Goal: Find specific page/section: Find specific page/section

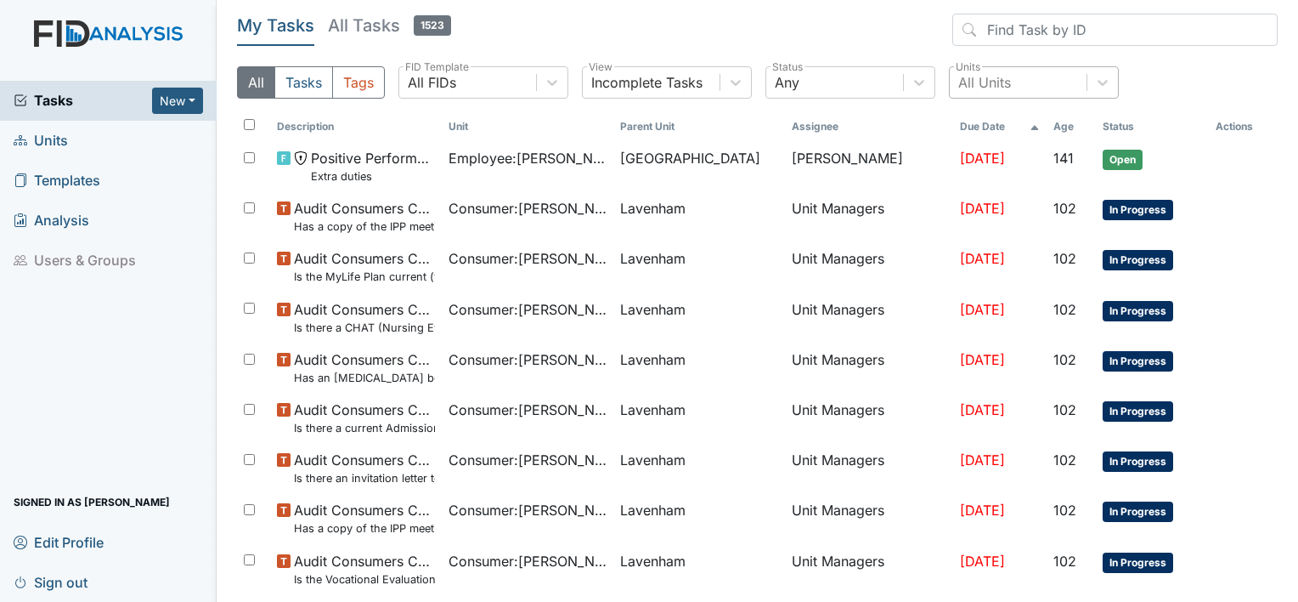
click at [1008, 82] on div "All Units" at bounding box center [984, 82] width 53 height 20
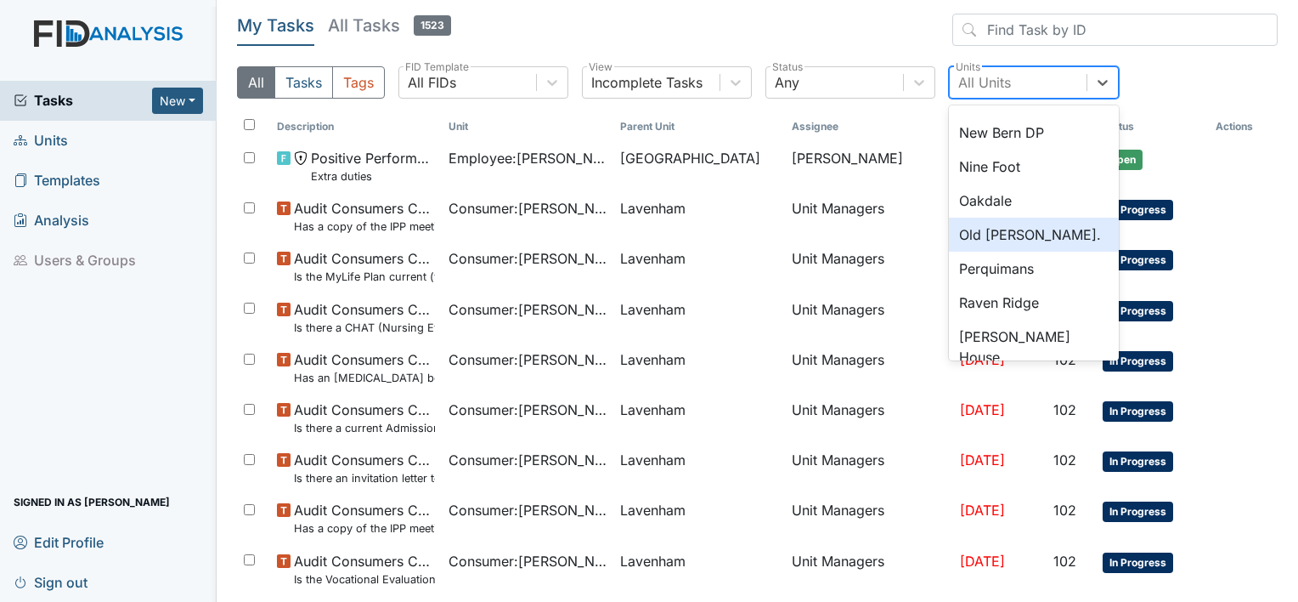
scroll to position [1181, 0]
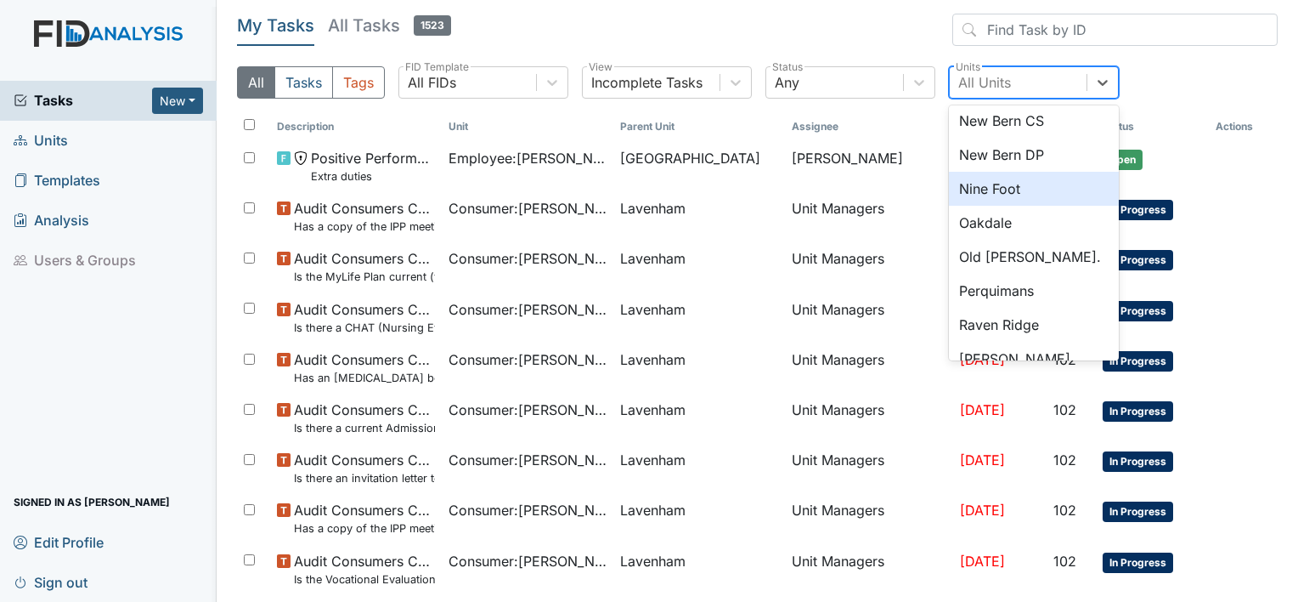
click at [1002, 179] on div "Nine Foot" at bounding box center [1034, 189] width 170 height 34
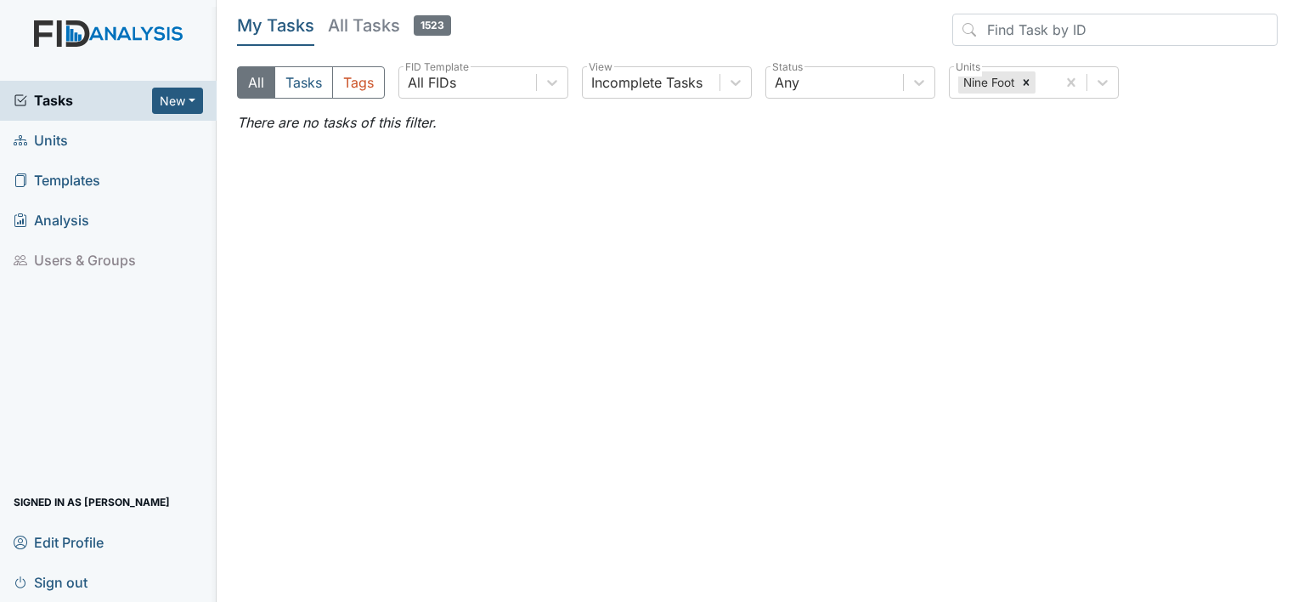
click at [709, 62] on div "My Tasks All Tasks 1523 All Tasks Tags All FIDs FID Template Incomplete Tasks V…" at bounding box center [757, 63] width 1041 height 99
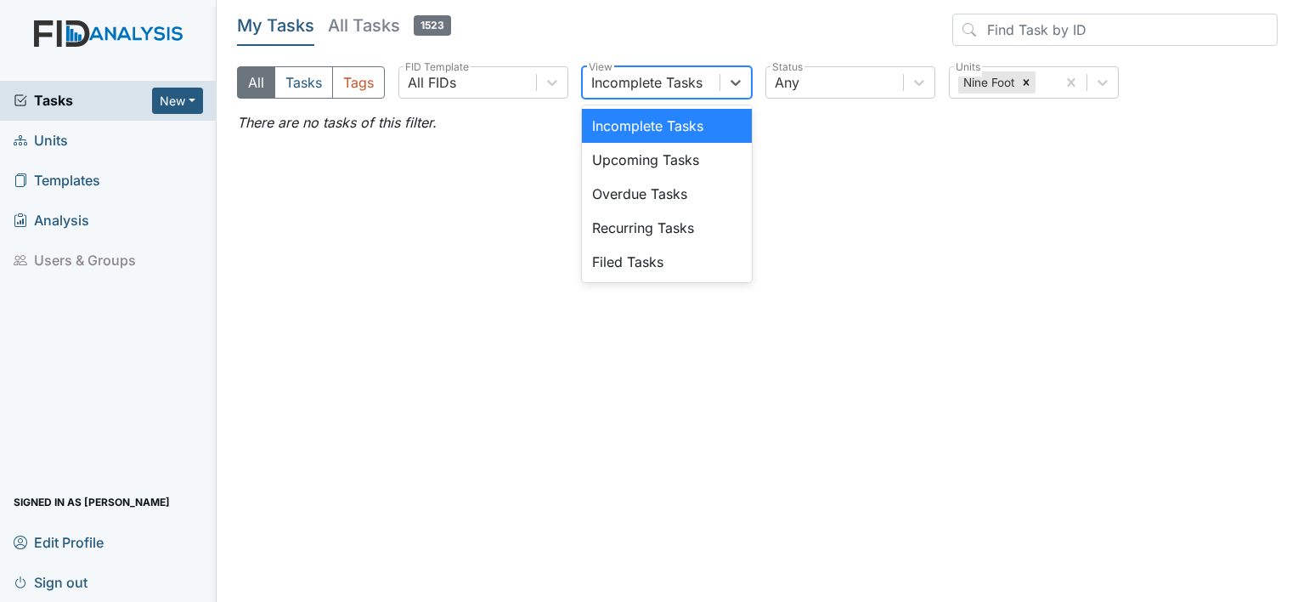
click at [697, 79] on div "Incomplete Tasks" at bounding box center [646, 82] width 111 height 20
click at [669, 265] on div "Filed Tasks" at bounding box center [667, 262] width 170 height 34
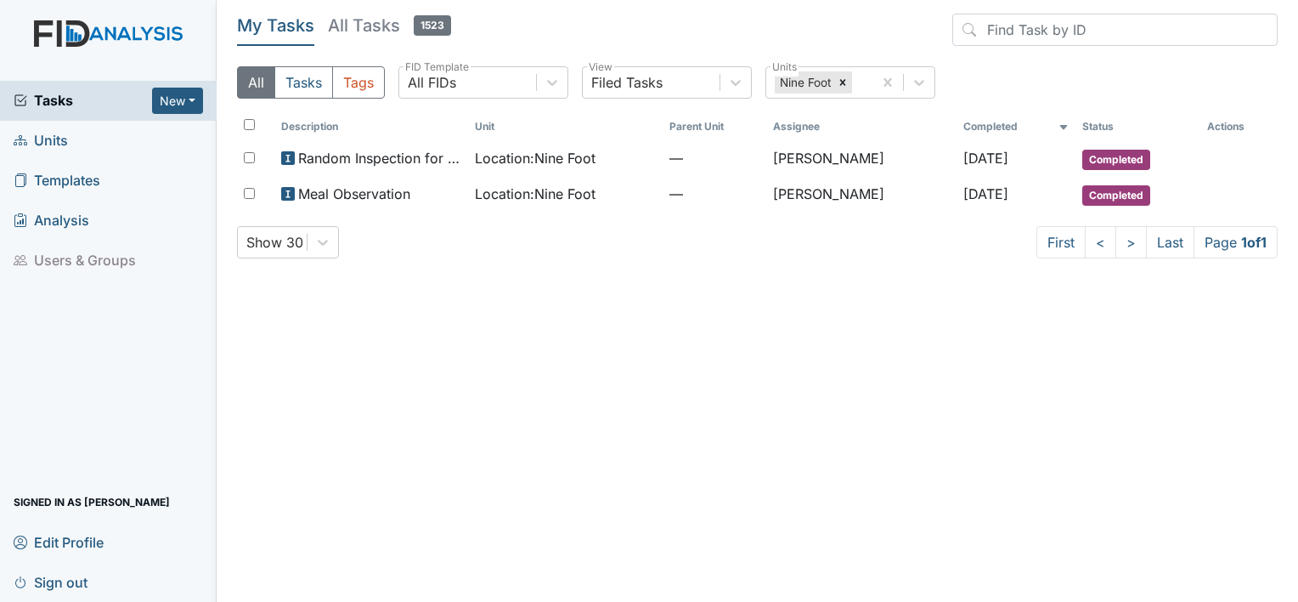
click at [311, 99] on div "All Tasks Tags All FIDs FID Template Filed Tasks View Nine Foot Units" at bounding box center [757, 89] width 1041 height 46
click at [308, 85] on button "Tasks" at bounding box center [303, 82] width 59 height 32
click at [82, 144] on link "Units" at bounding box center [108, 141] width 217 height 40
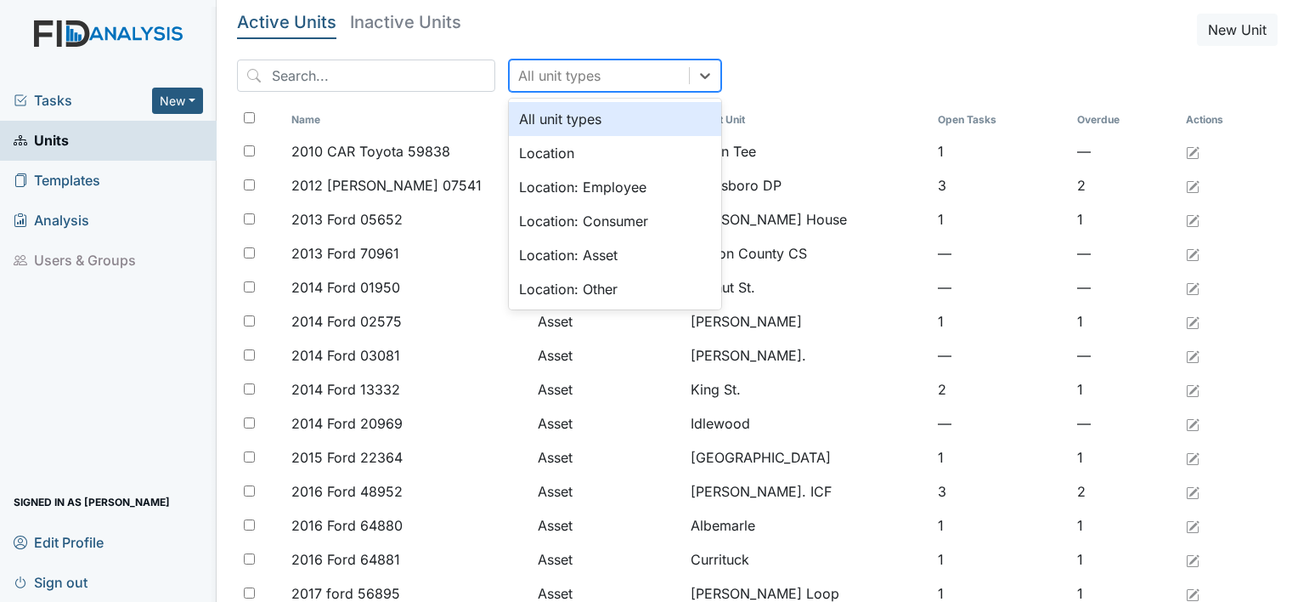
click at [548, 64] on div "All unit types" at bounding box center [599, 75] width 179 height 31
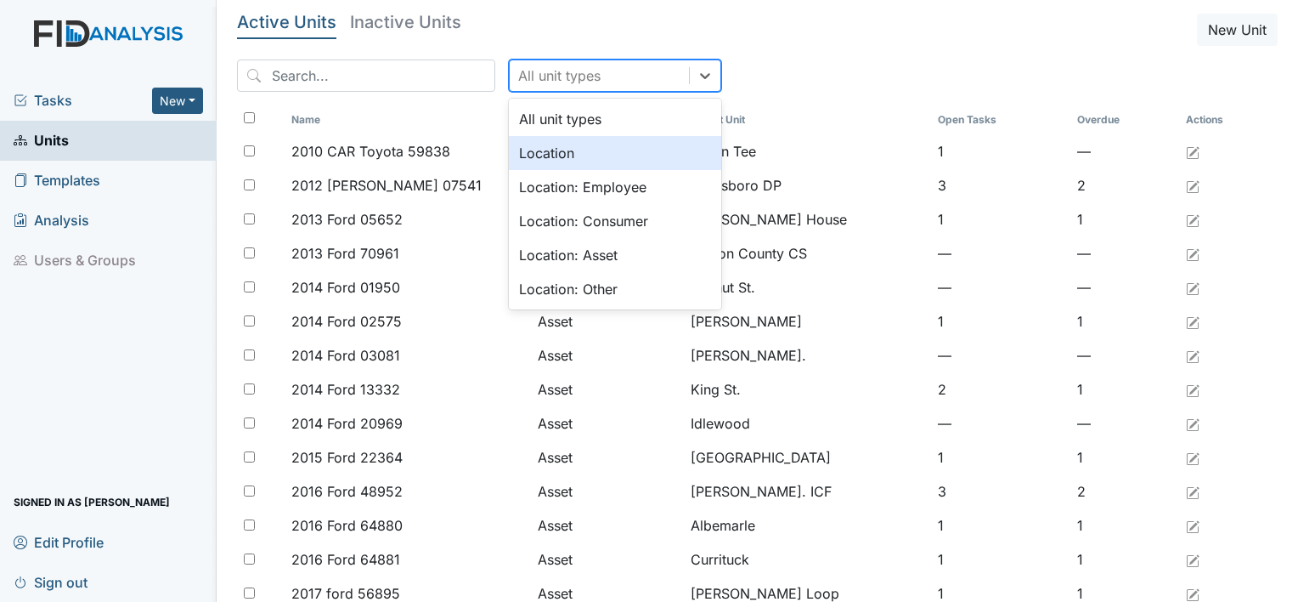
click at [544, 153] on div "Location" at bounding box center [615, 153] width 212 height 34
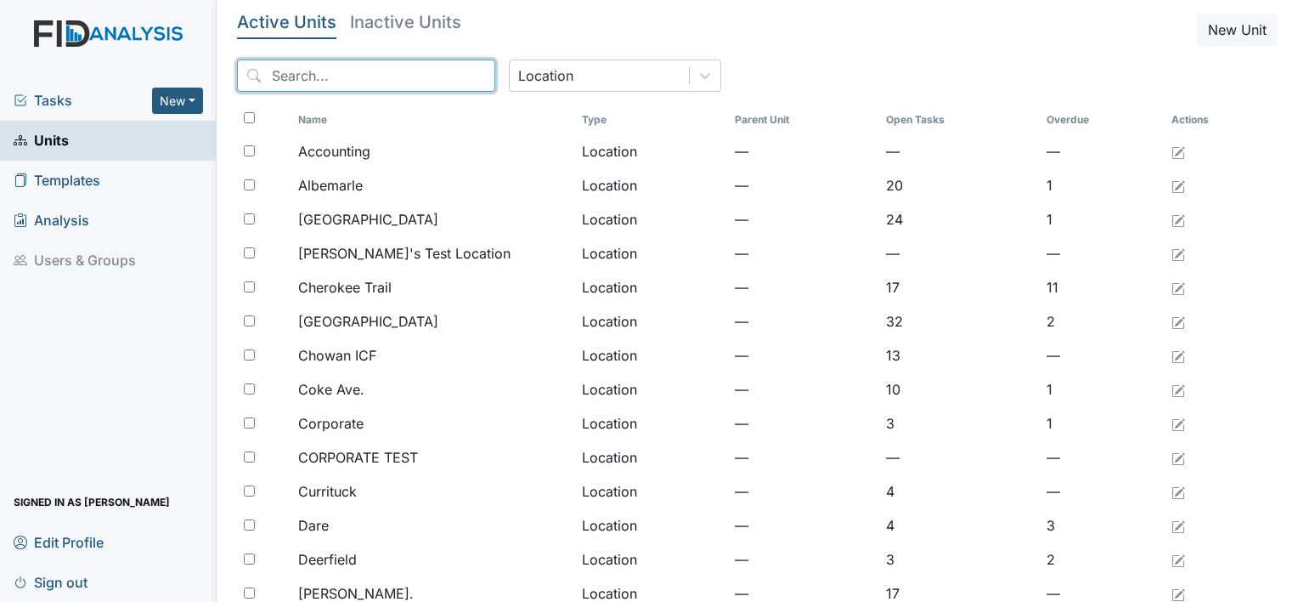
click at [362, 67] on input "search" at bounding box center [366, 75] width 258 height 32
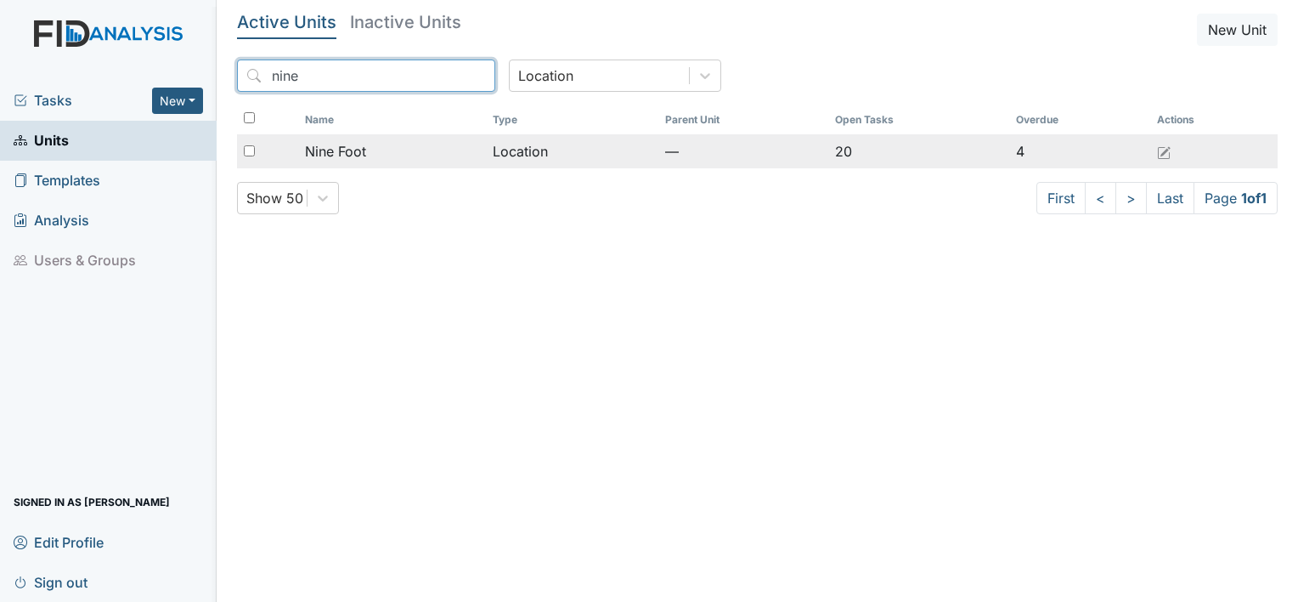
type input "nine"
click at [358, 144] on span "Nine Foot" at bounding box center [335, 151] width 61 height 20
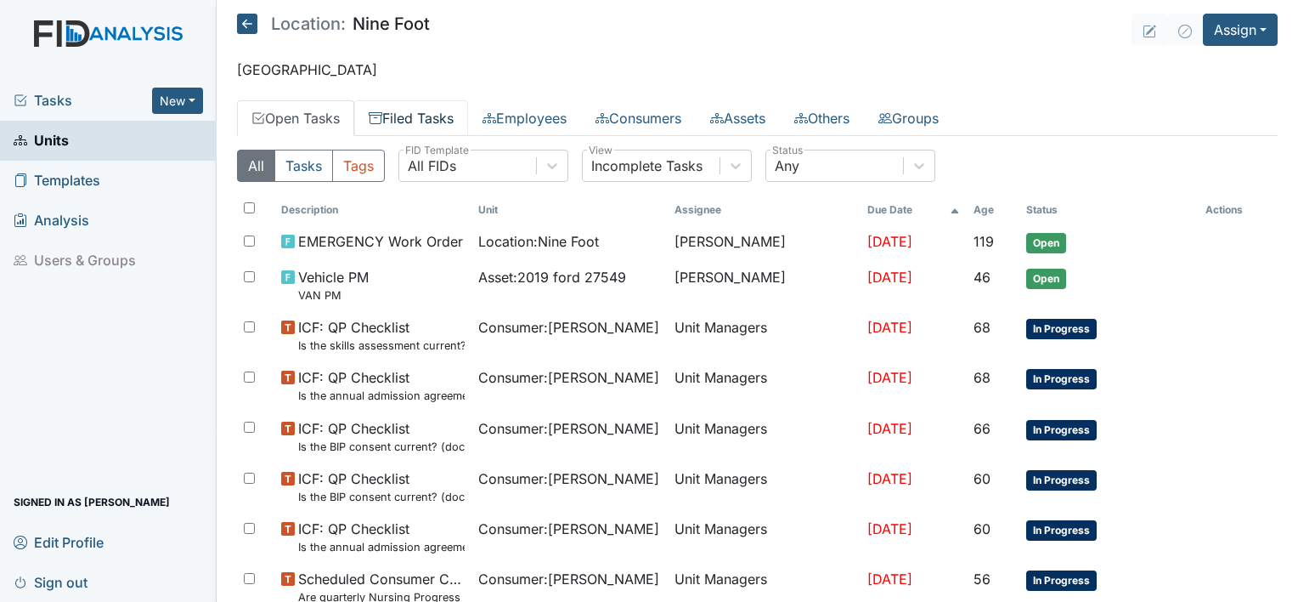
click at [396, 117] on link "Filed Tasks" at bounding box center [411, 118] width 114 height 36
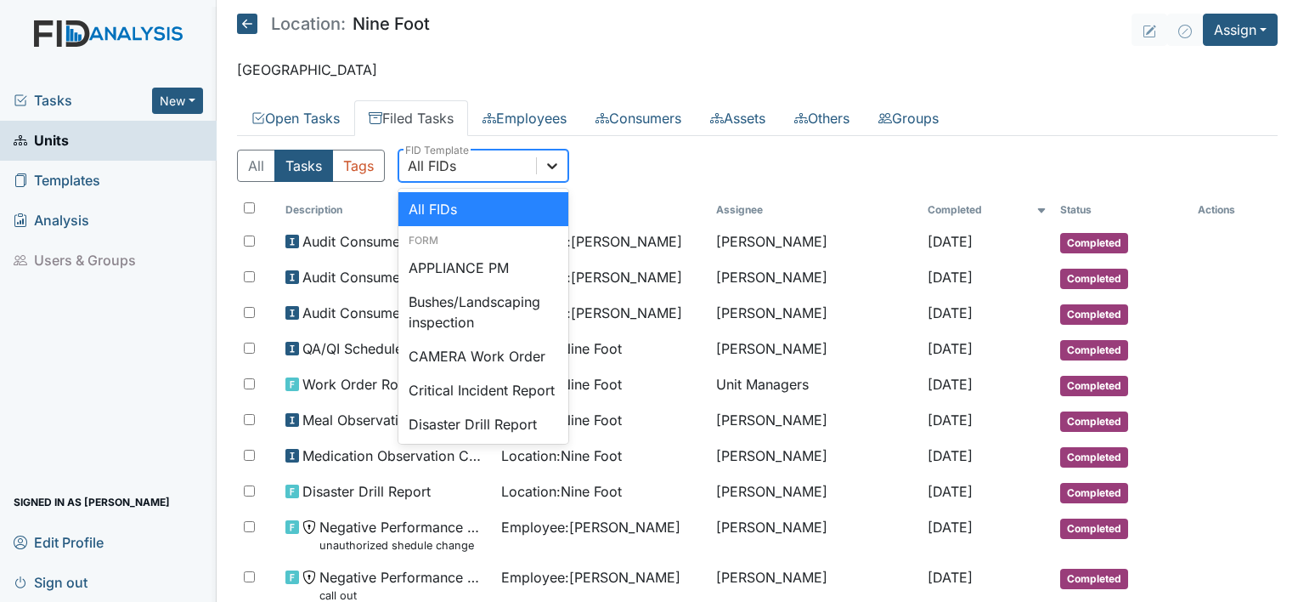
click at [550, 160] on icon at bounding box center [552, 165] width 17 height 17
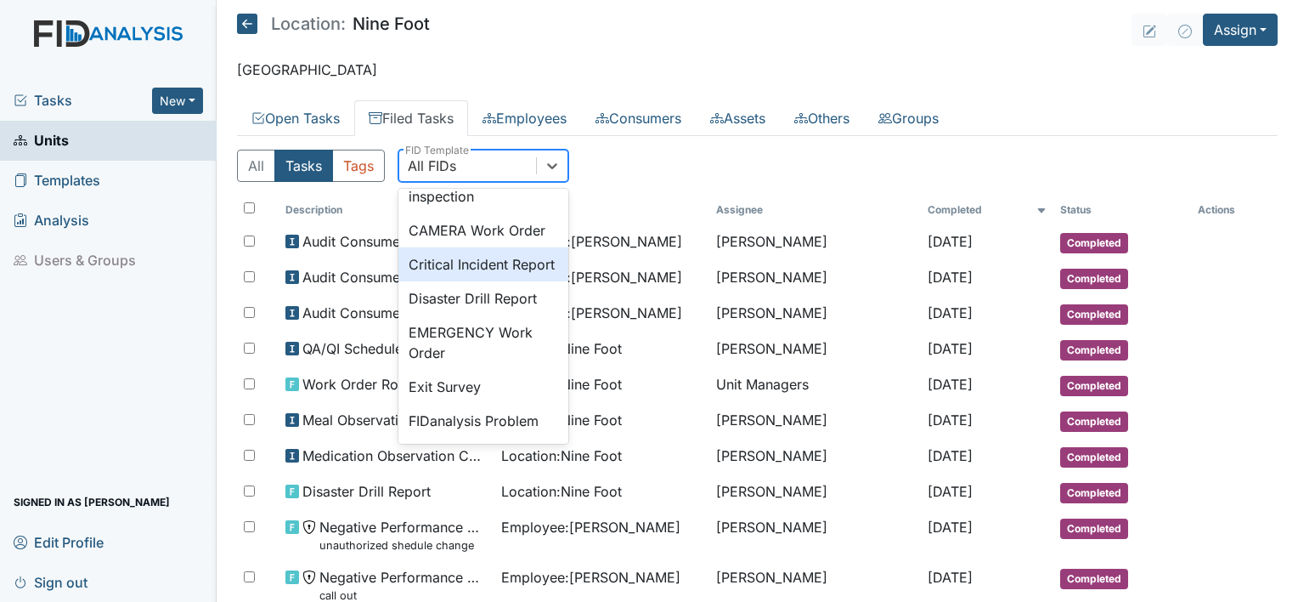
scroll to position [129, 0]
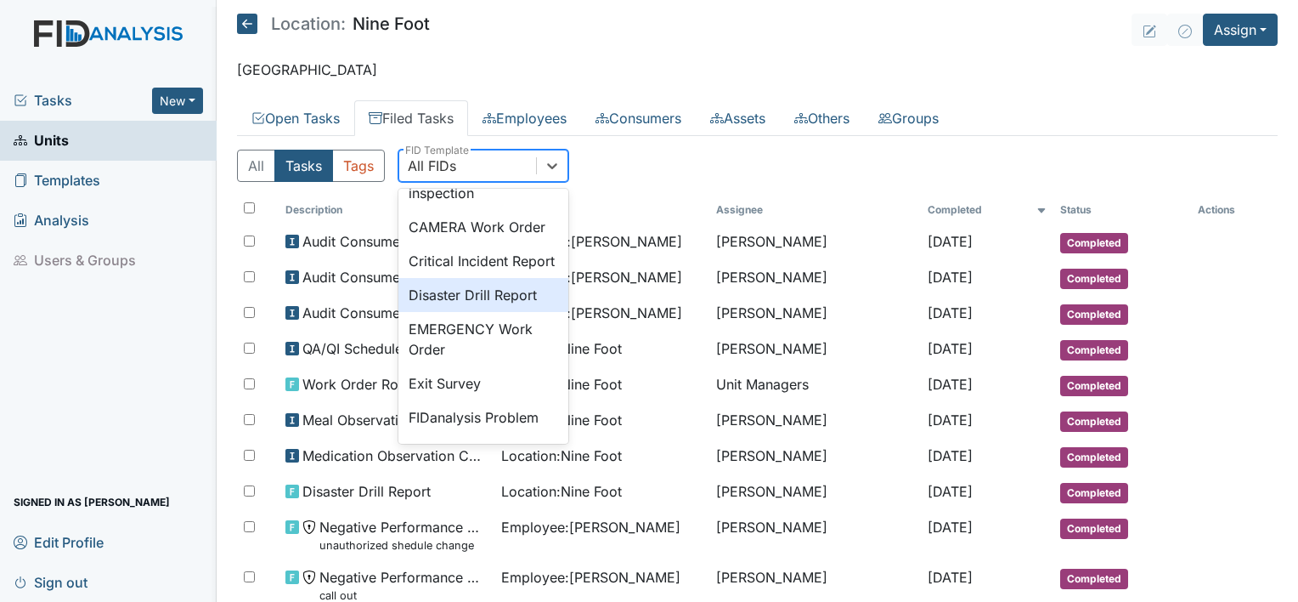
click at [507, 312] on div "Disaster Drill Report" at bounding box center [483, 295] width 170 height 34
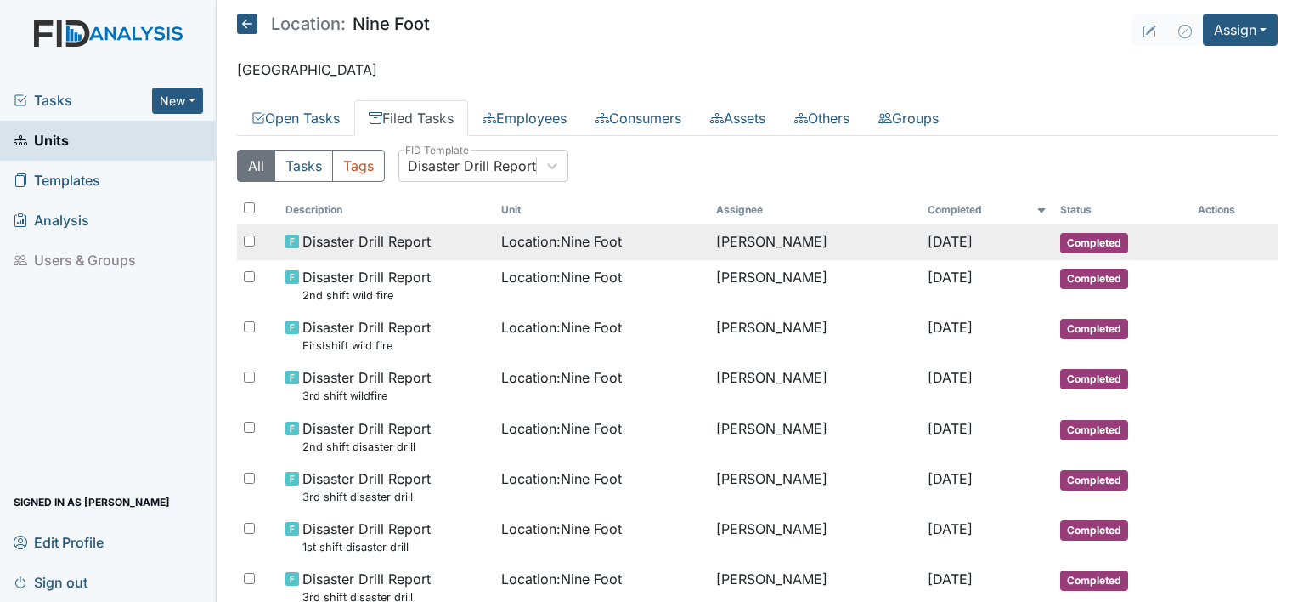
click at [595, 245] on span "Location : Nine Foot" at bounding box center [561, 241] width 121 height 20
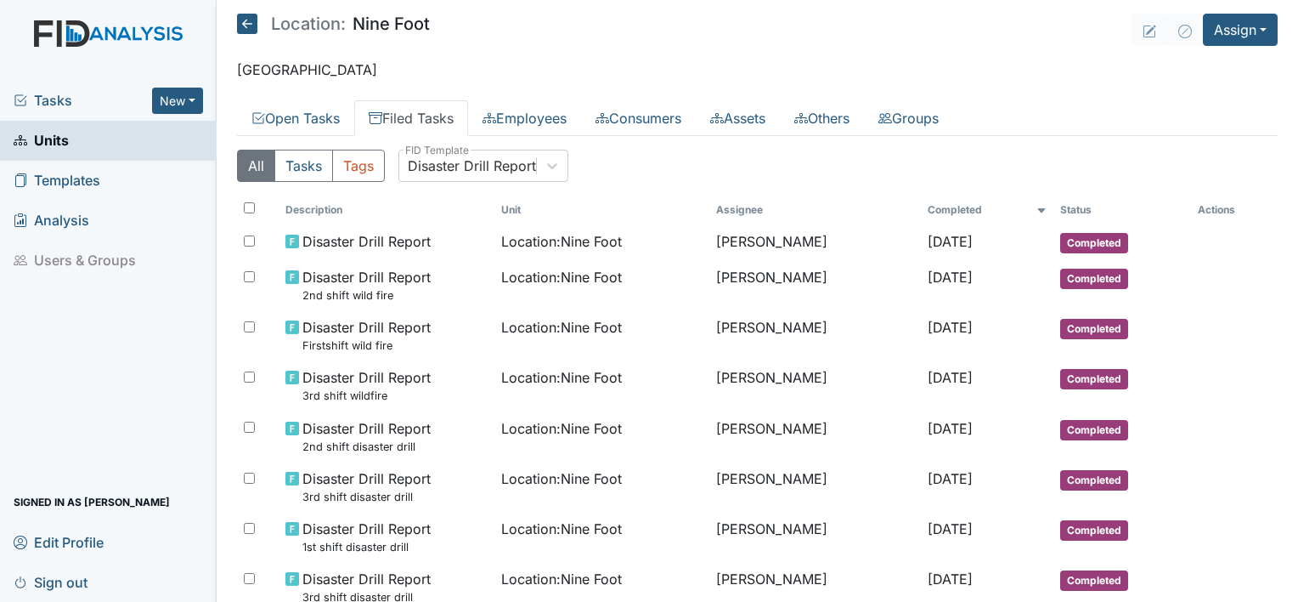
click at [245, 20] on icon at bounding box center [247, 24] width 20 height 20
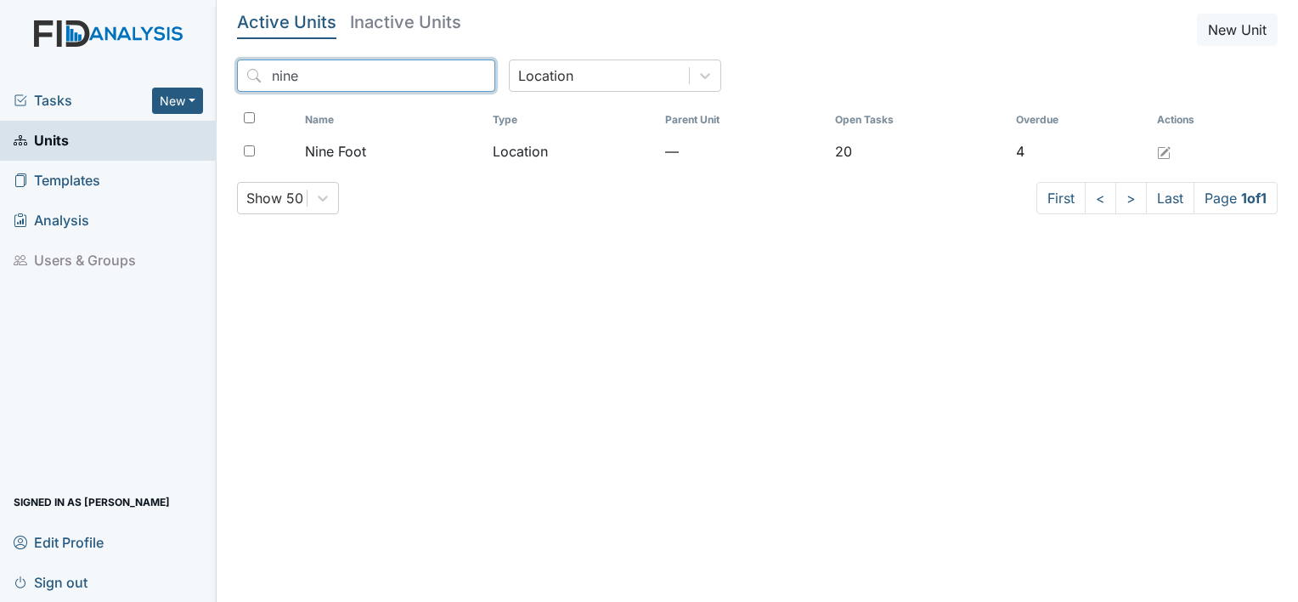
click at [407, 78] on input "nine" at bounding box center [366, 75] width 258 height 32
click at [442, 72] on input "nine" at bounding box center [366, 75] width 258 height 32
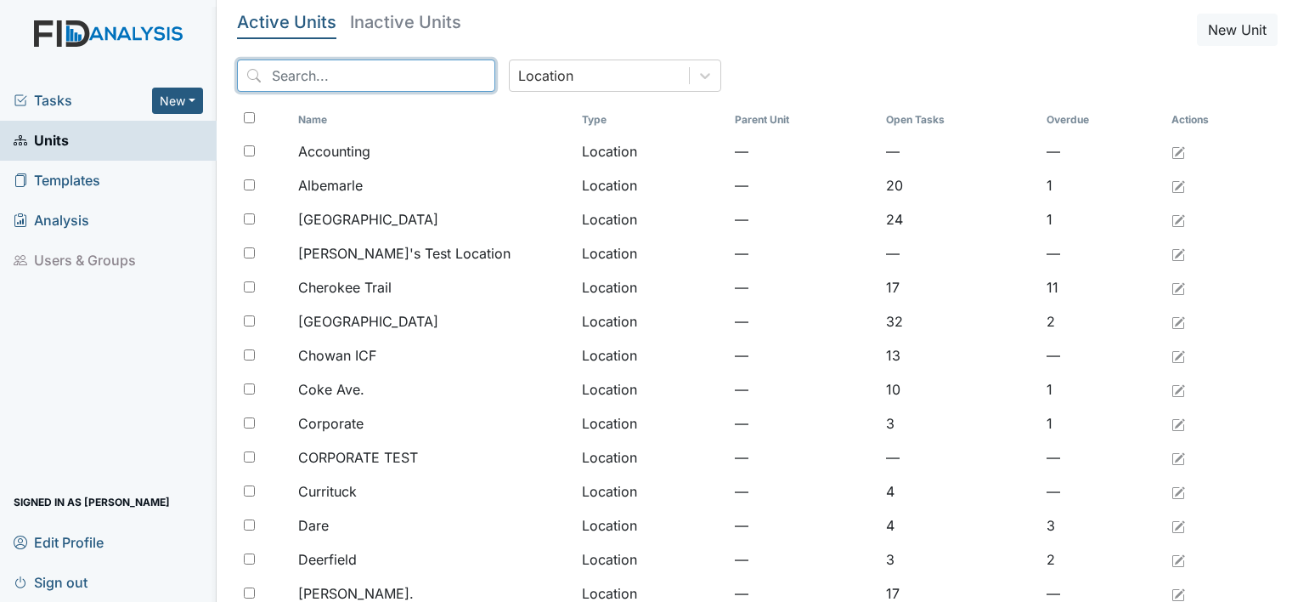
click at [406, 78] on input "search" at bounding box center [366, 75] width 258 height 32
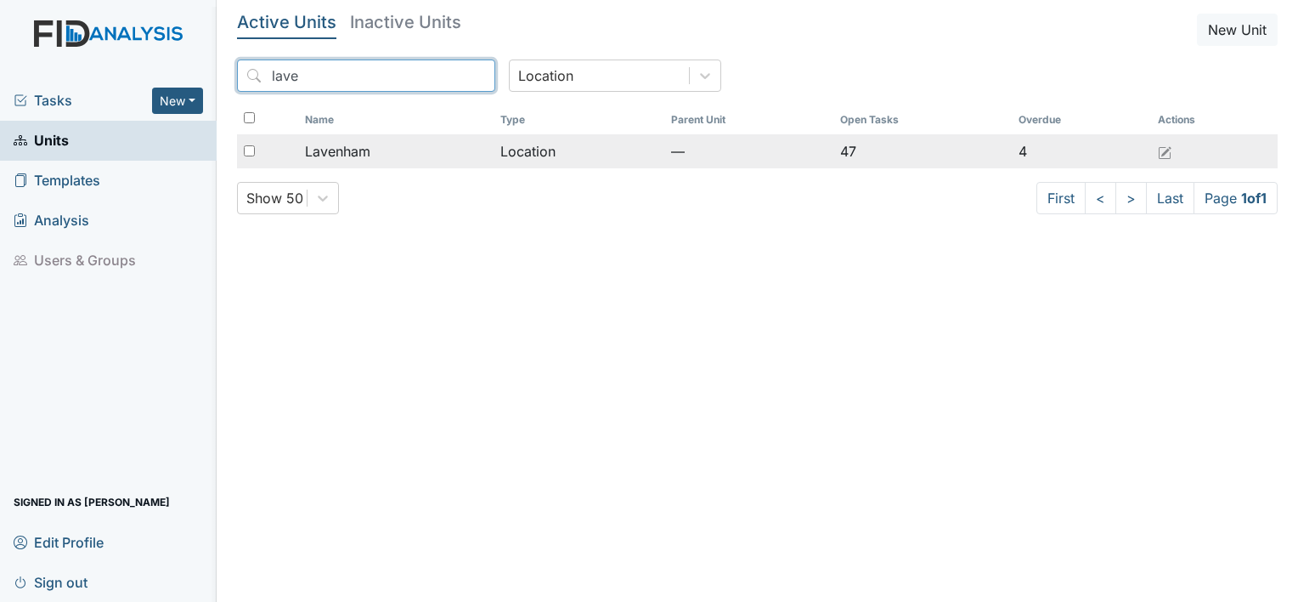
type input "lave"
click at [319, 156] on span "Lavenham" at bounding box center [337, 151] width 65 height 20
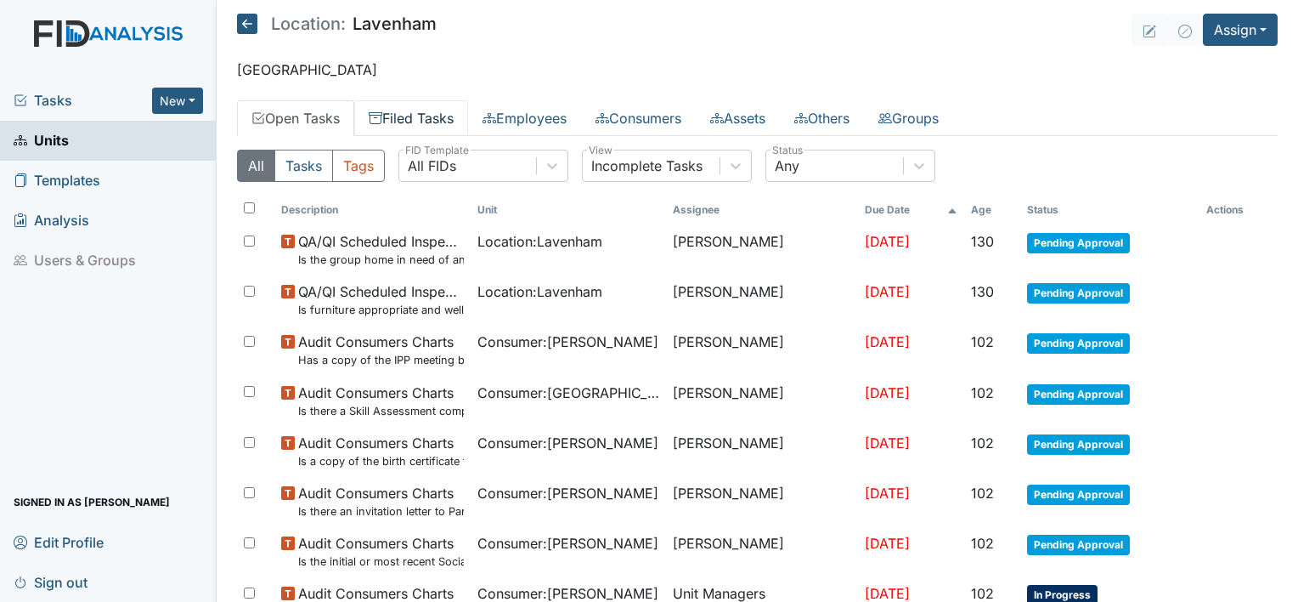
click at [421, 116] on link "Filed Tasks" at bounding box center [411, 118] width 114 height 36
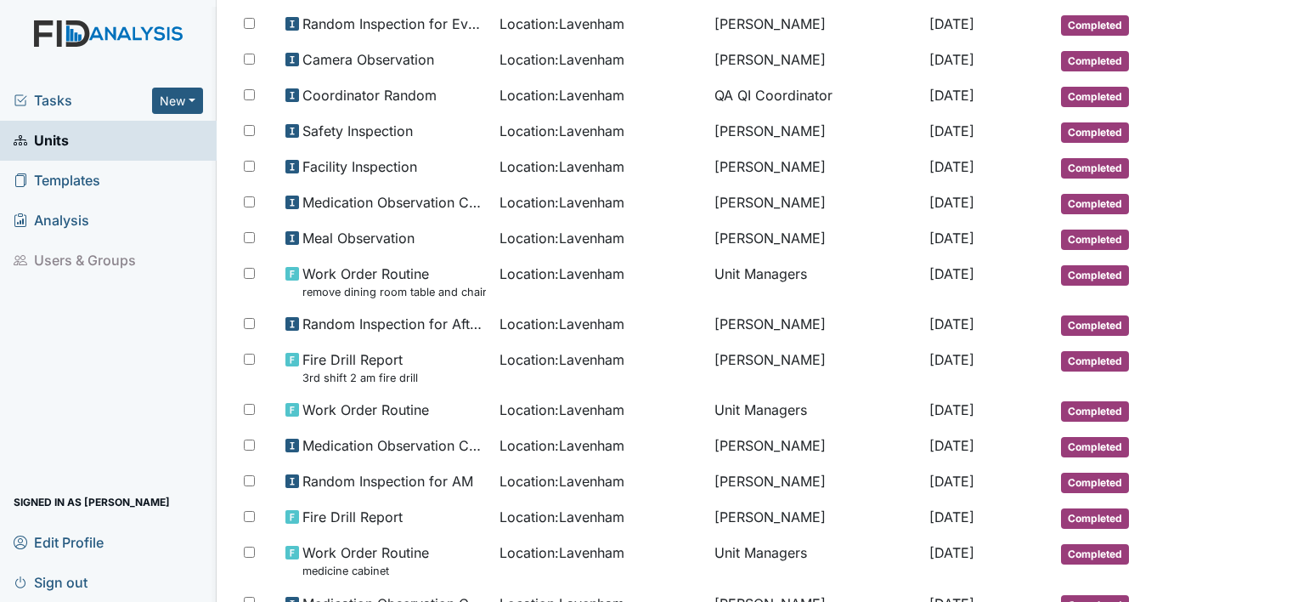
scroll to position [279, 0]
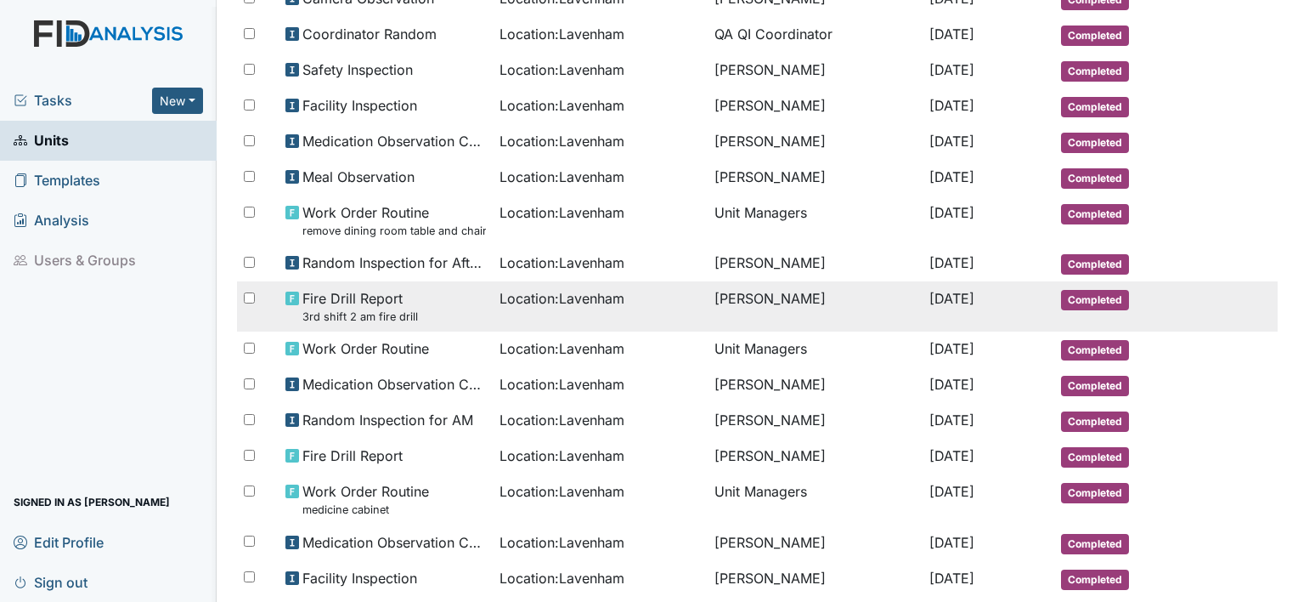
click at [469, 302] on div "Fire Drill Report 3rd shift 2 am fire drill" at bounding box center [385, 306] width 201 height 37
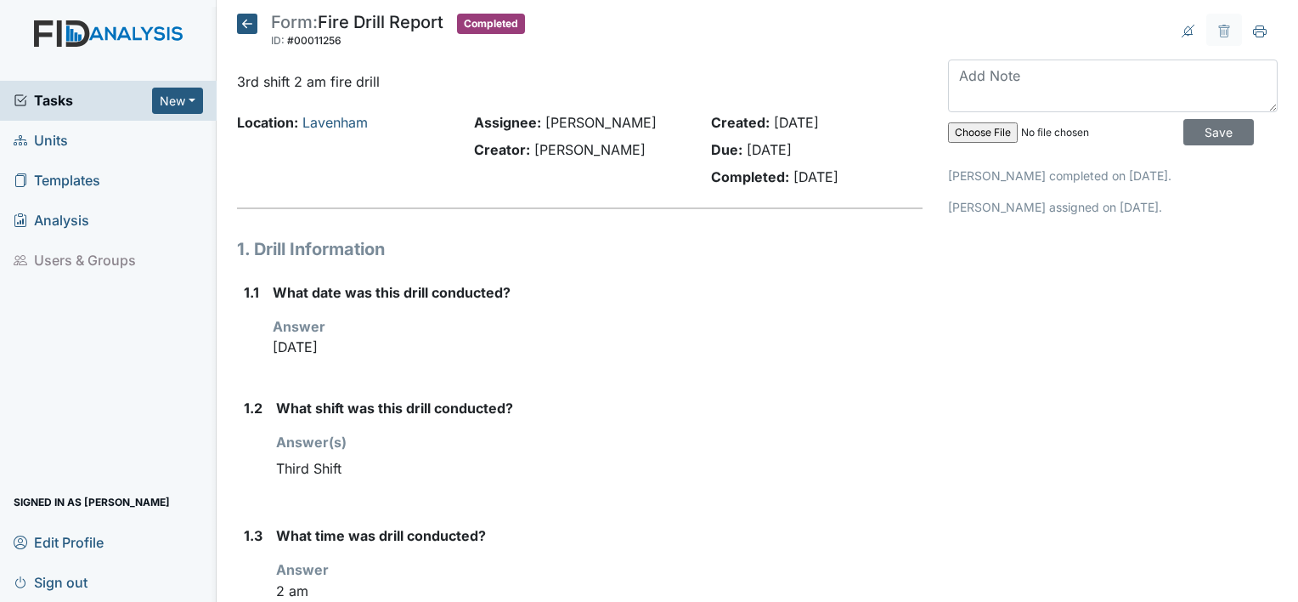
click at [248, 21] on icon at bounding box center [247, 24] width 20 height 20
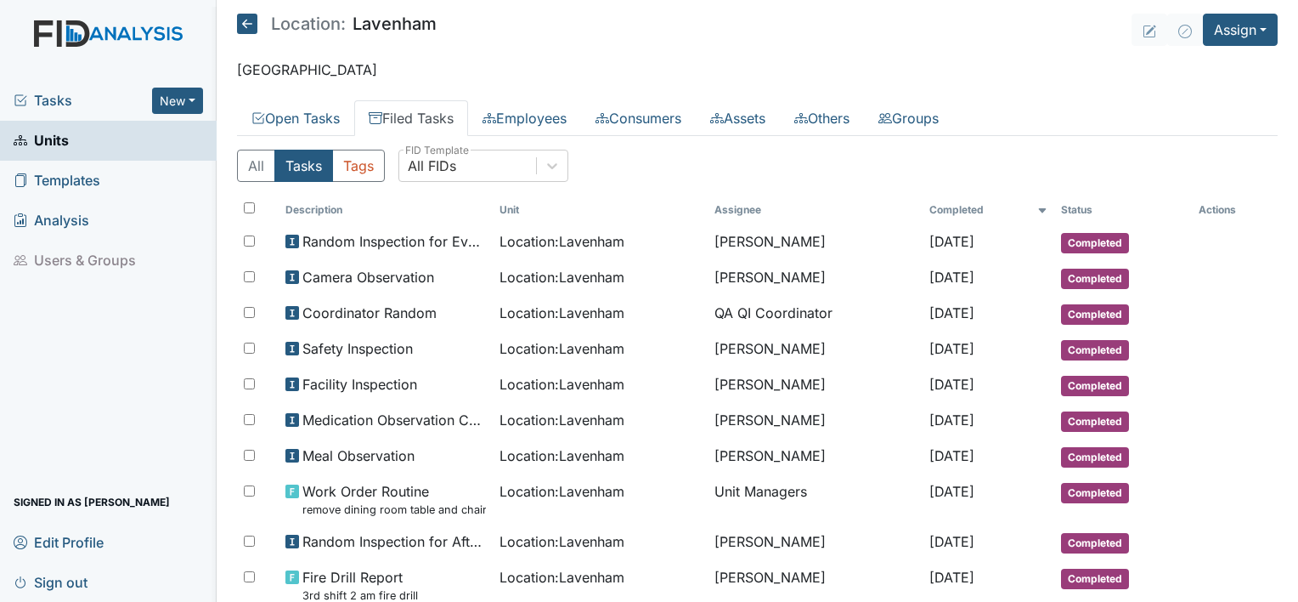
click at [54, 41] on img at bounding box center [108, 50] width 217 height 60
click at [59, 27] on img at bounding box center [108, 50] width 217 height 60
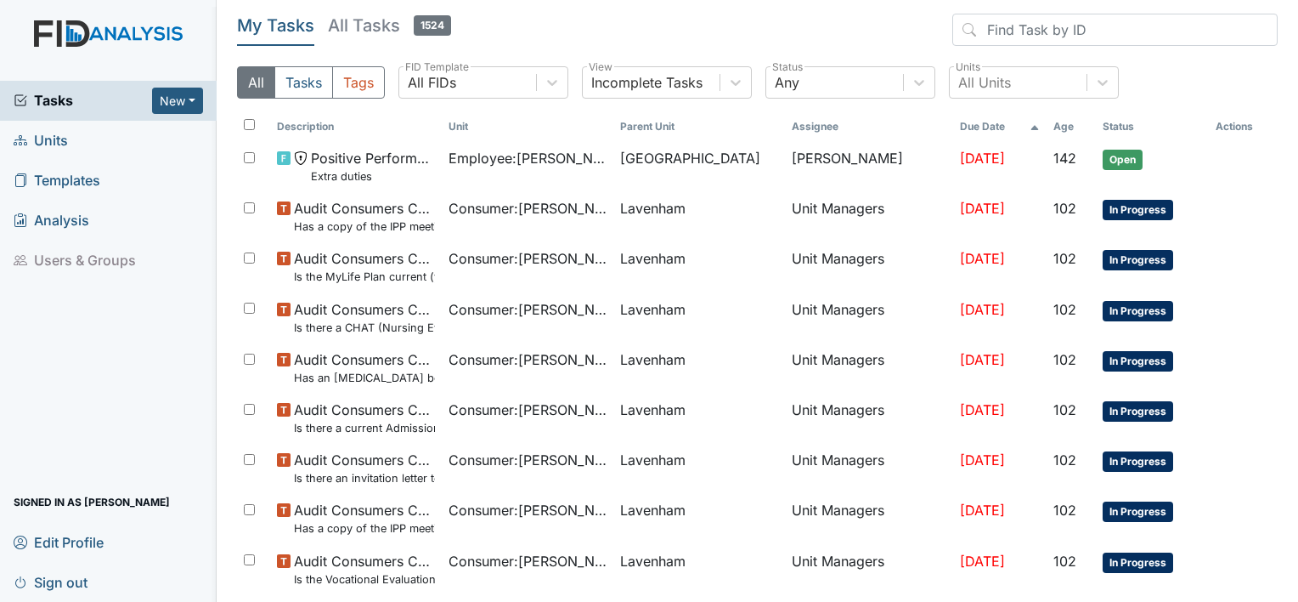
click at [50, 133] on span "Units" at bounding box center [41, 140] width 54 height 26
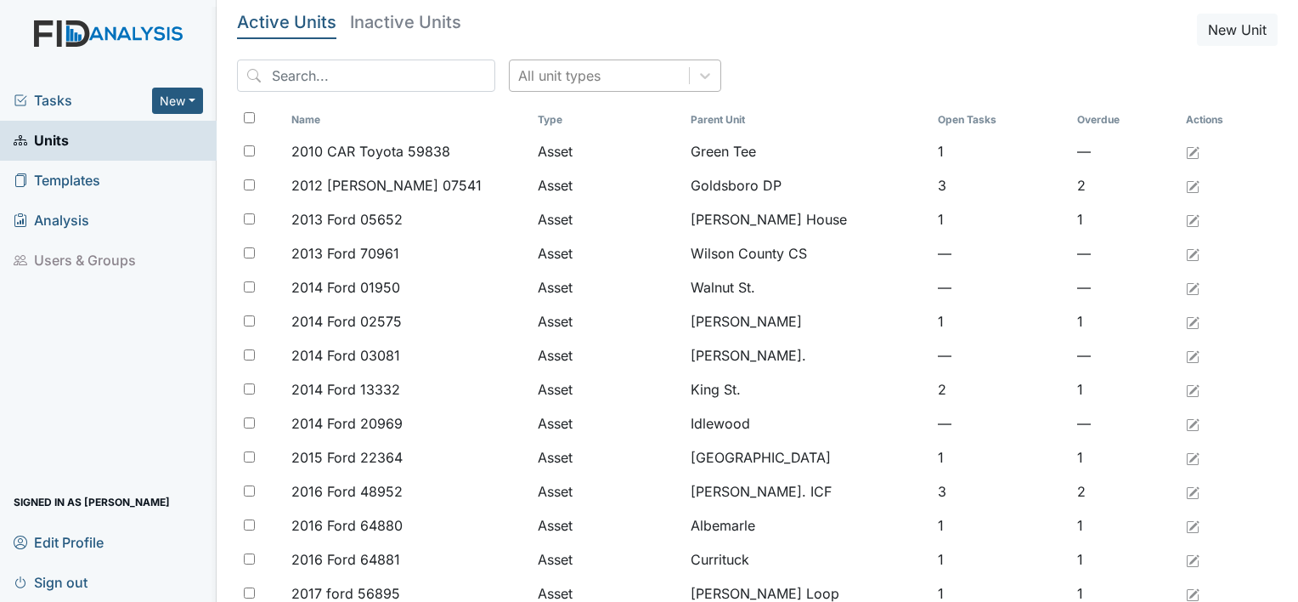
click at [510, 71] on div "All unit types" at bounding box center [599, 75] width 179 height 31
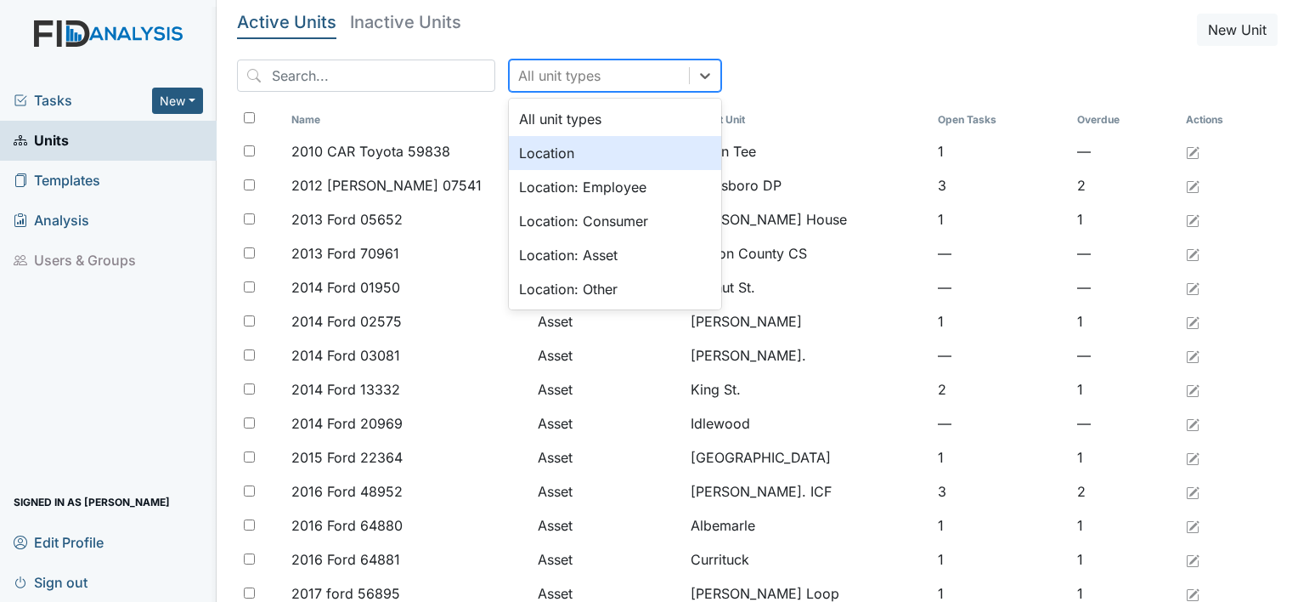
click at [515, 153] on div "Location" at bounding box center [615, 153] width 212 height 34
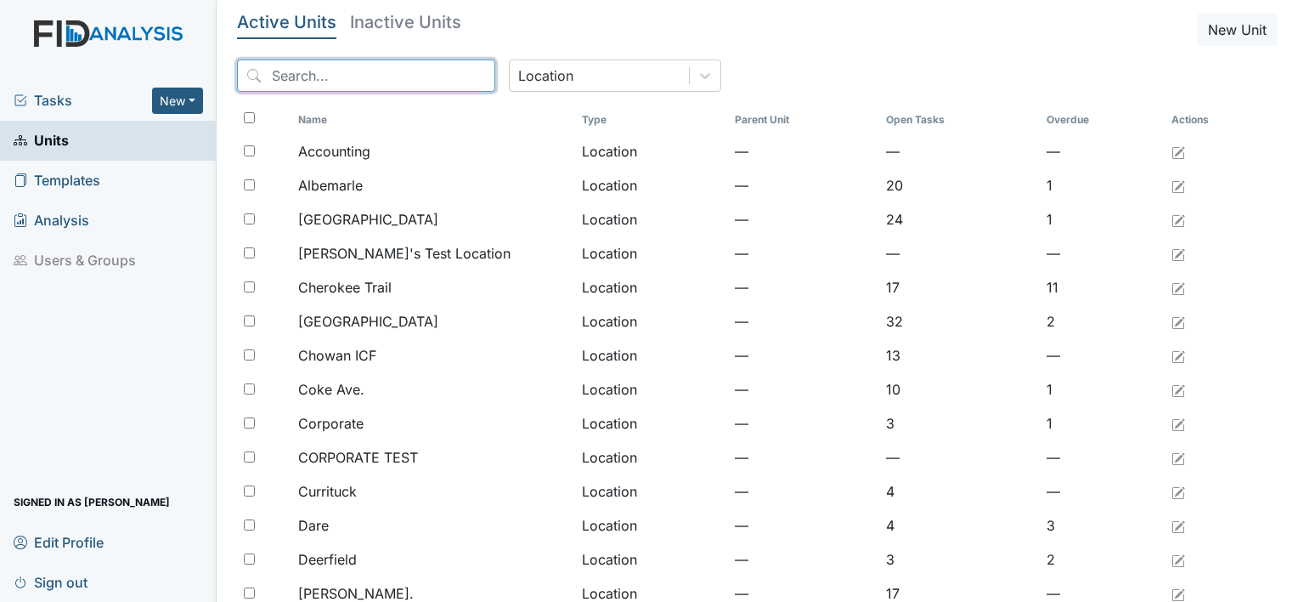
click at [369, 76] on input "search" at bounding box center [366, 75] width 258 height 32
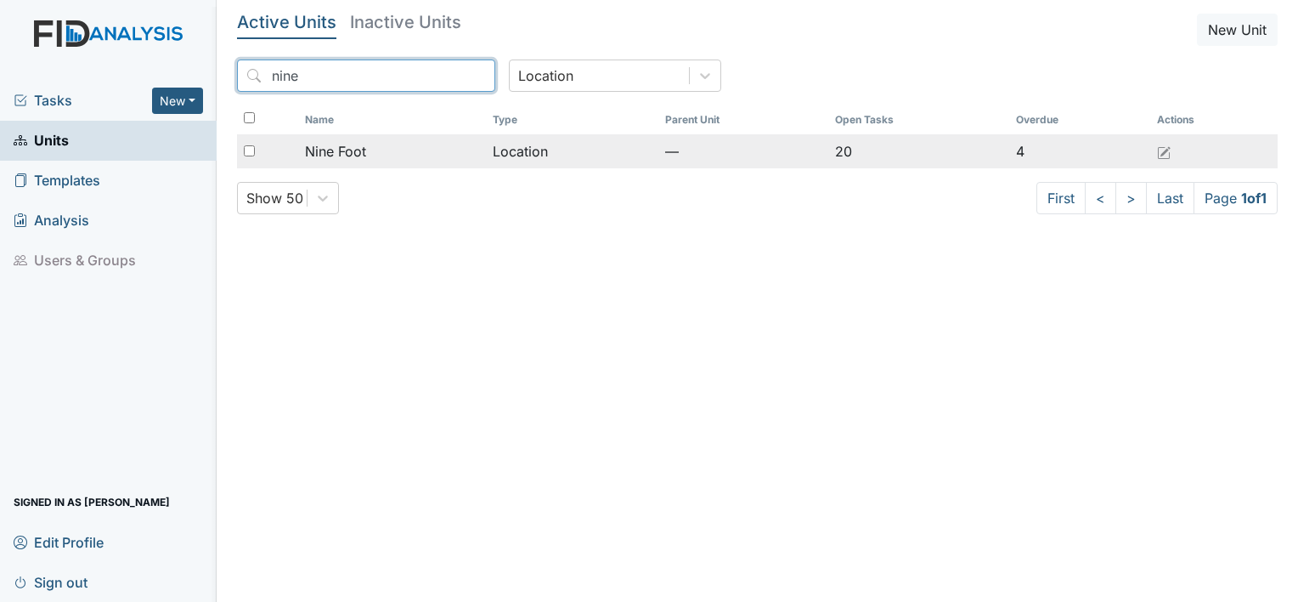
type input "nine"
click at [340, 138] on td "Nine Foot" at bounding box center [392, 151] width 188 height 34
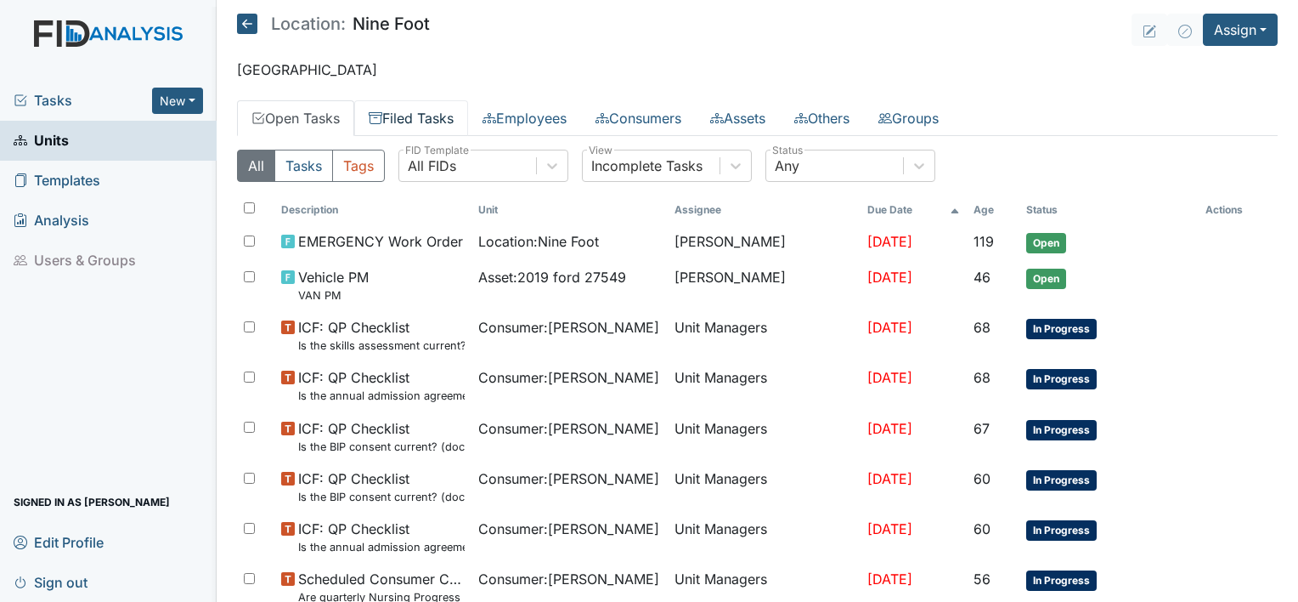
click at [448, 111] on link "Filed Tasks" at bounding box center [411, 118] width 114 height 36
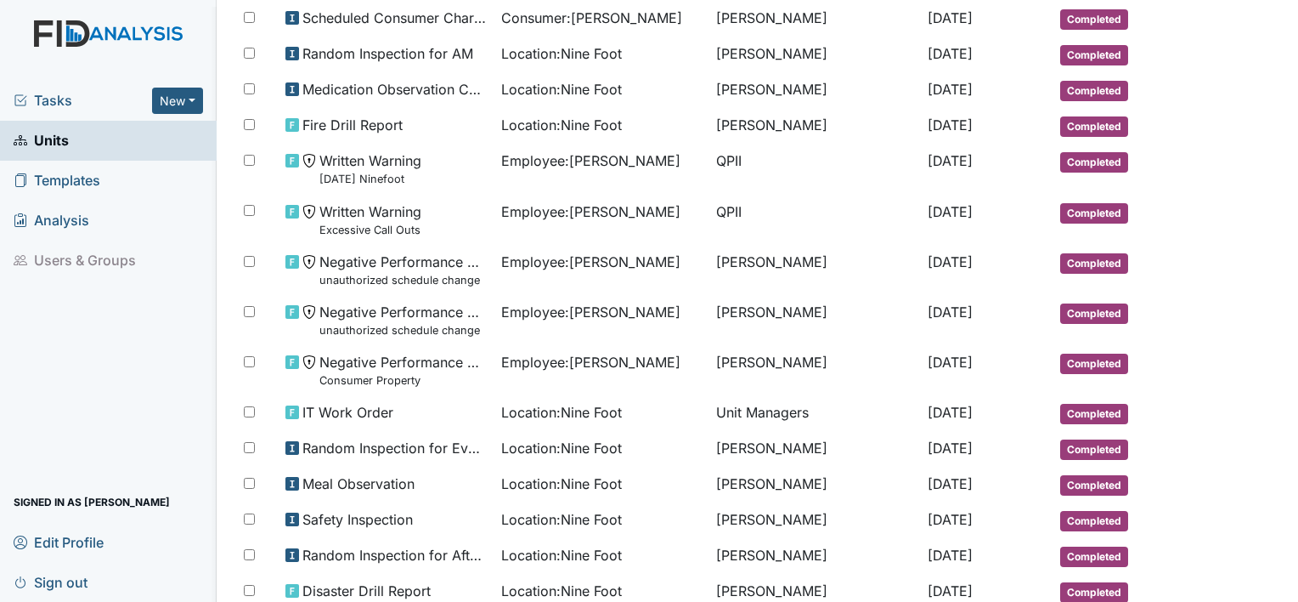
scroll to position [881, 0]
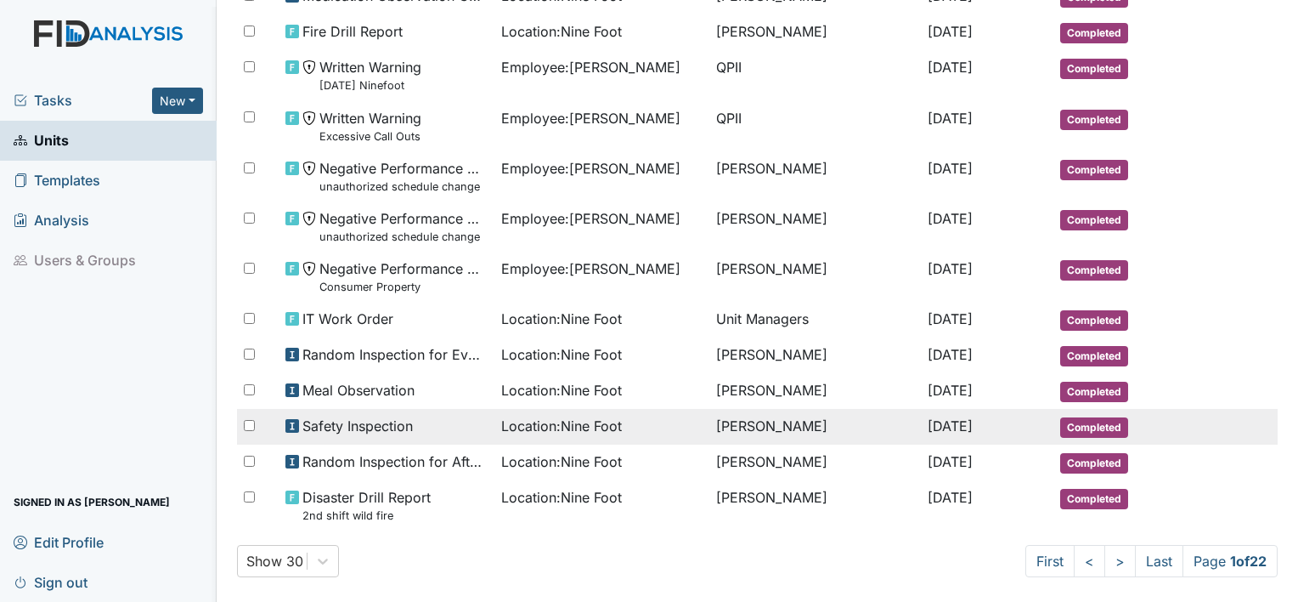
click at [518, 415] on span "Location : Nine Foot" at bounding box center [561, 425] width 121 height 20
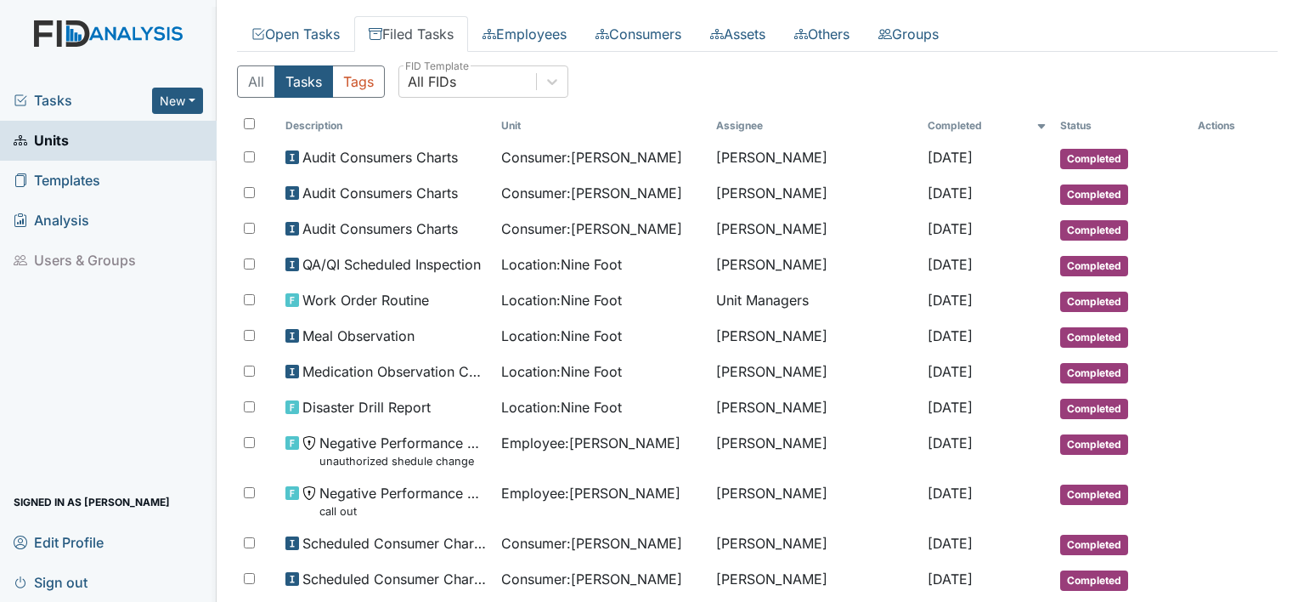
scroll to position [0, 0]
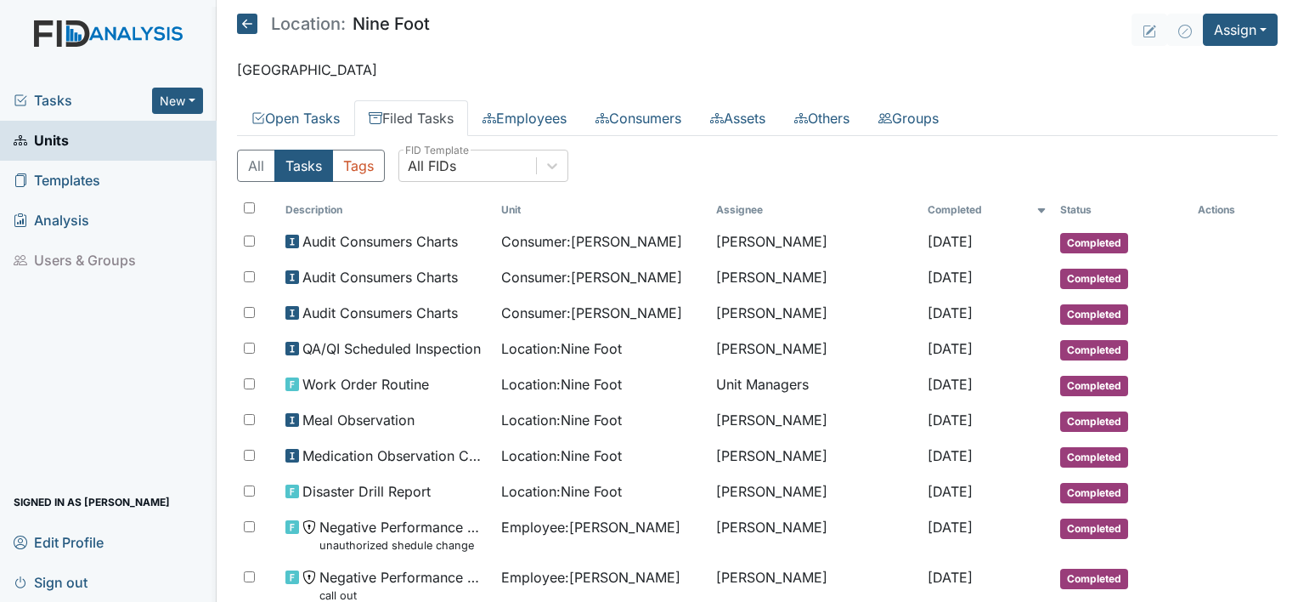
click at [243, 21] on icon at bounding box center [247, 24] width 20 height 20
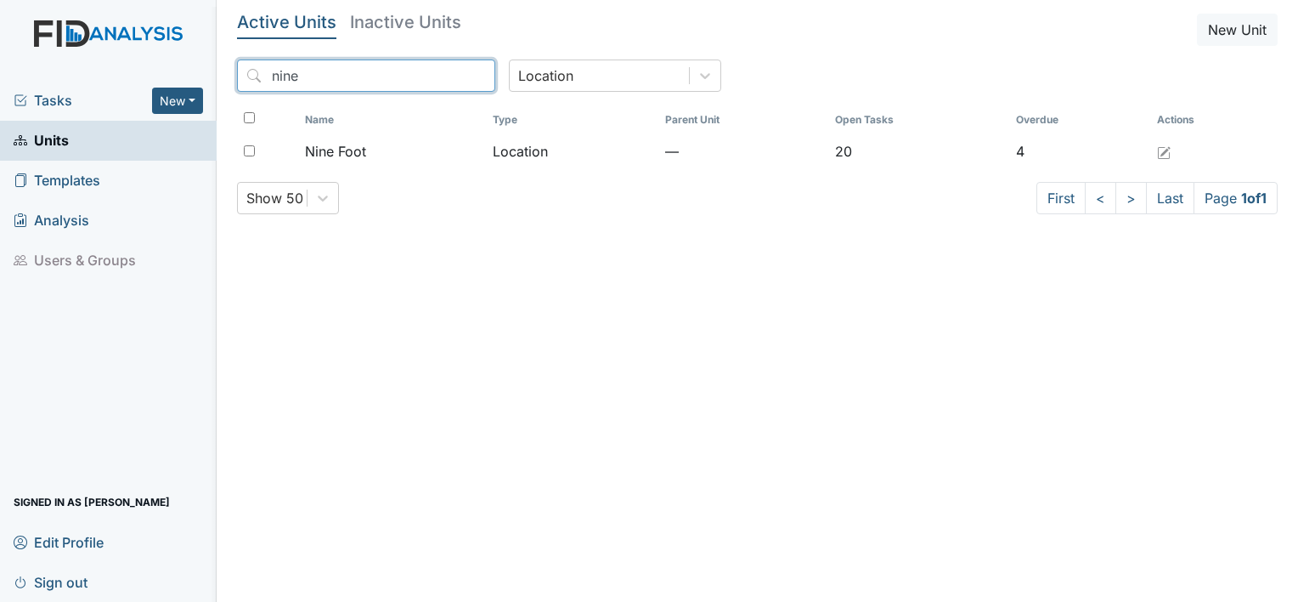
click at [379, 82] on input "nine" at bounding box center [366, 75] width 258 height 32
type input "n"
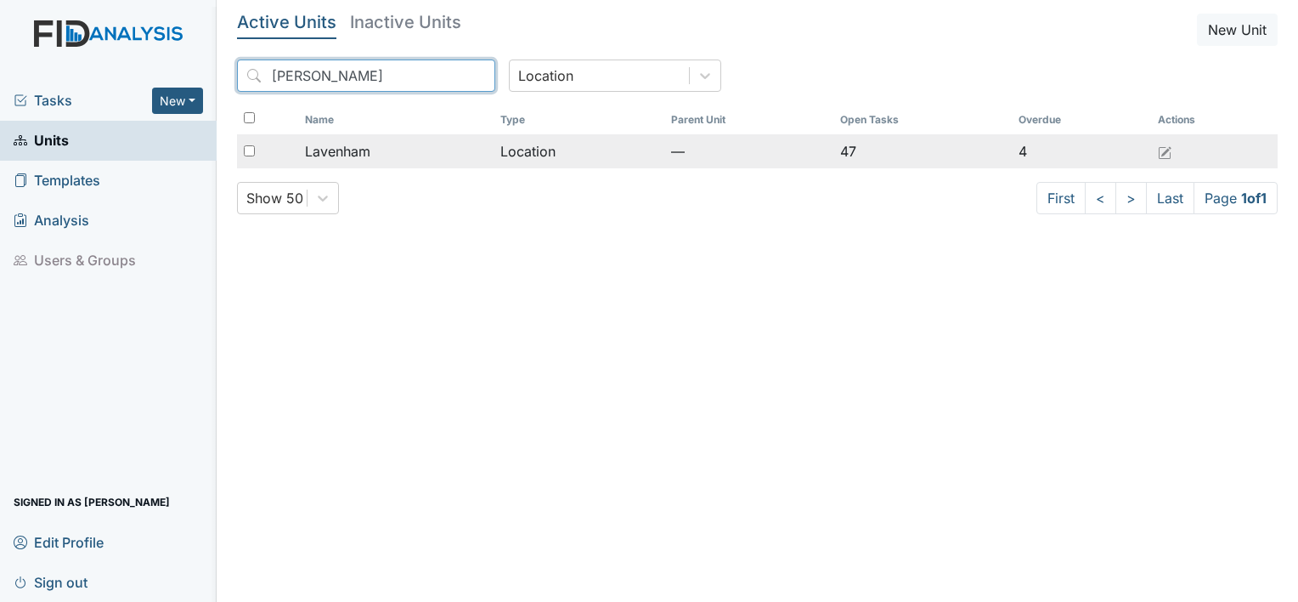
type input "laven"
click at [348, 150] on span "Lavenham" at bounding box center [337, 151] width 65 height 20
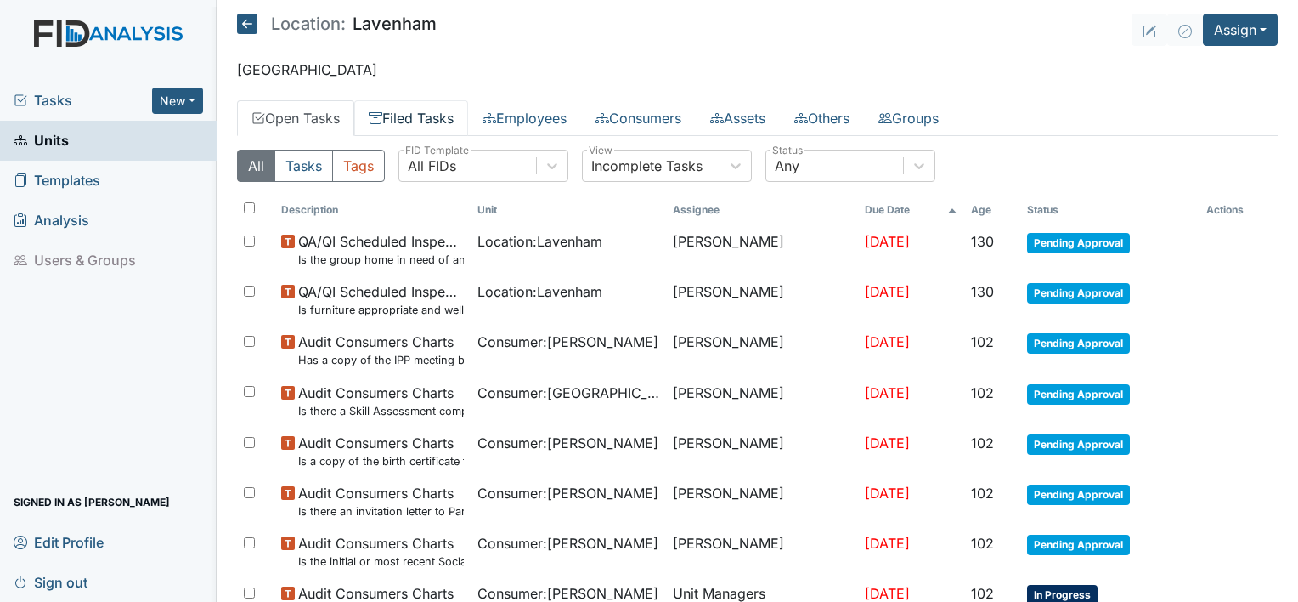
click at [394, 115] on link "Filed Tasks" at bounding box center [411, 118] width 114 height 36
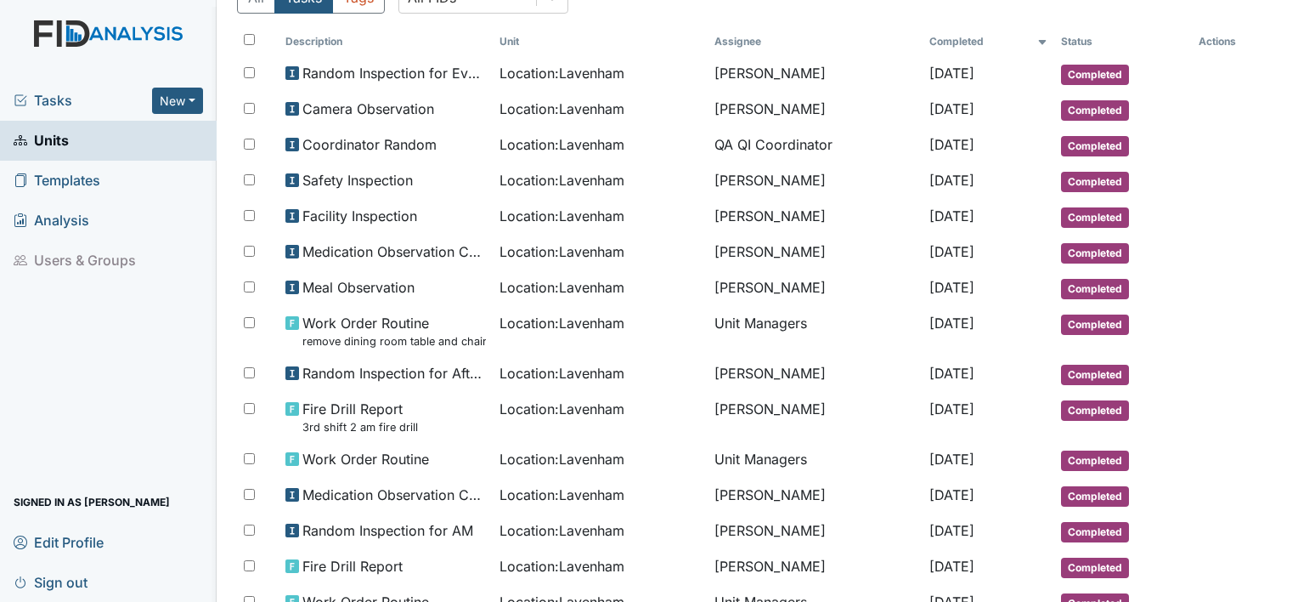
scroll to position [170, 0]
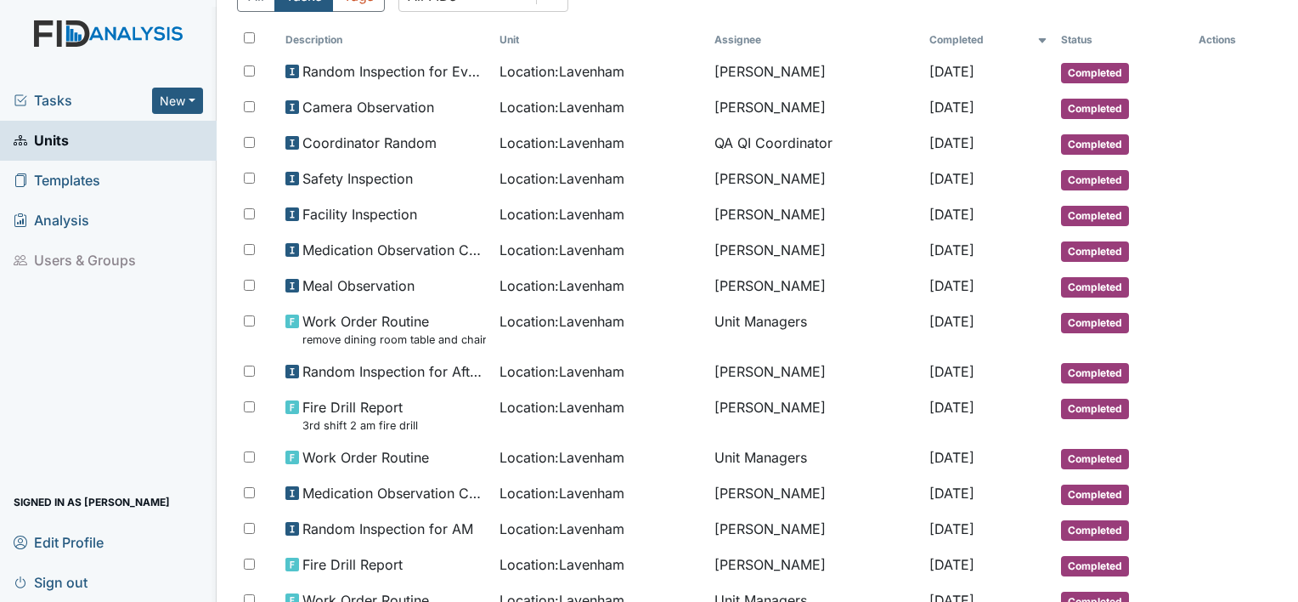
click at [428, 183] on div "Safety Inspection" at bounding box center [385, 178] width 201 height 20
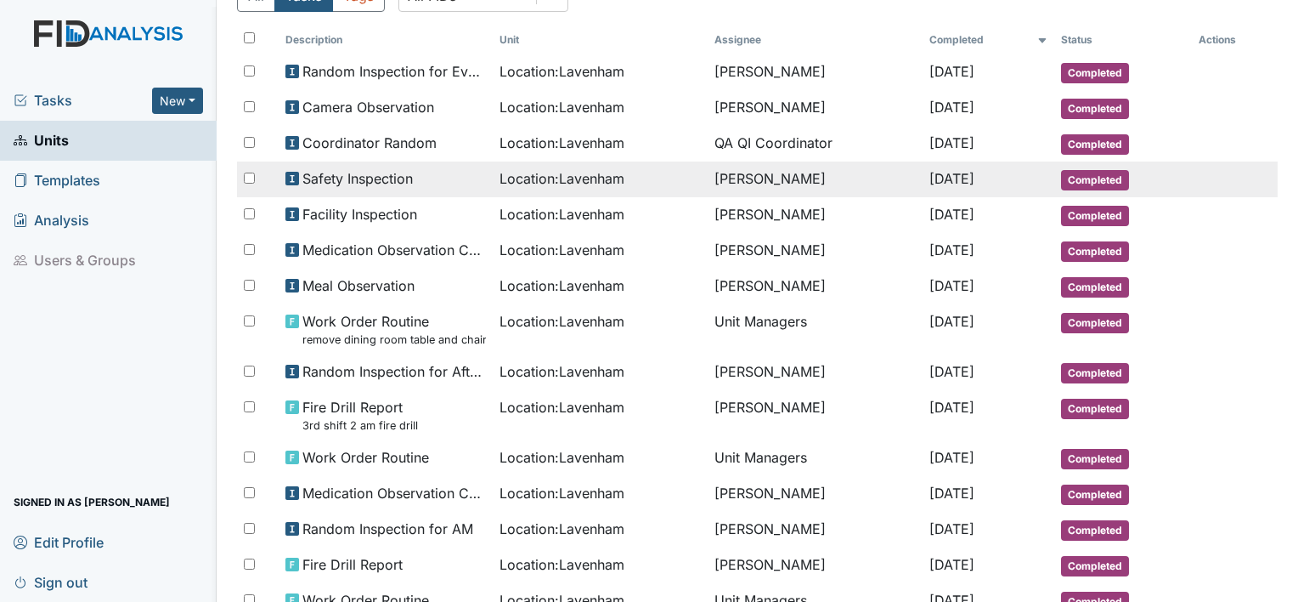
click at [387, 170] on span "Safety Inspection" at bounding box center [357, 178] width 110 height 20
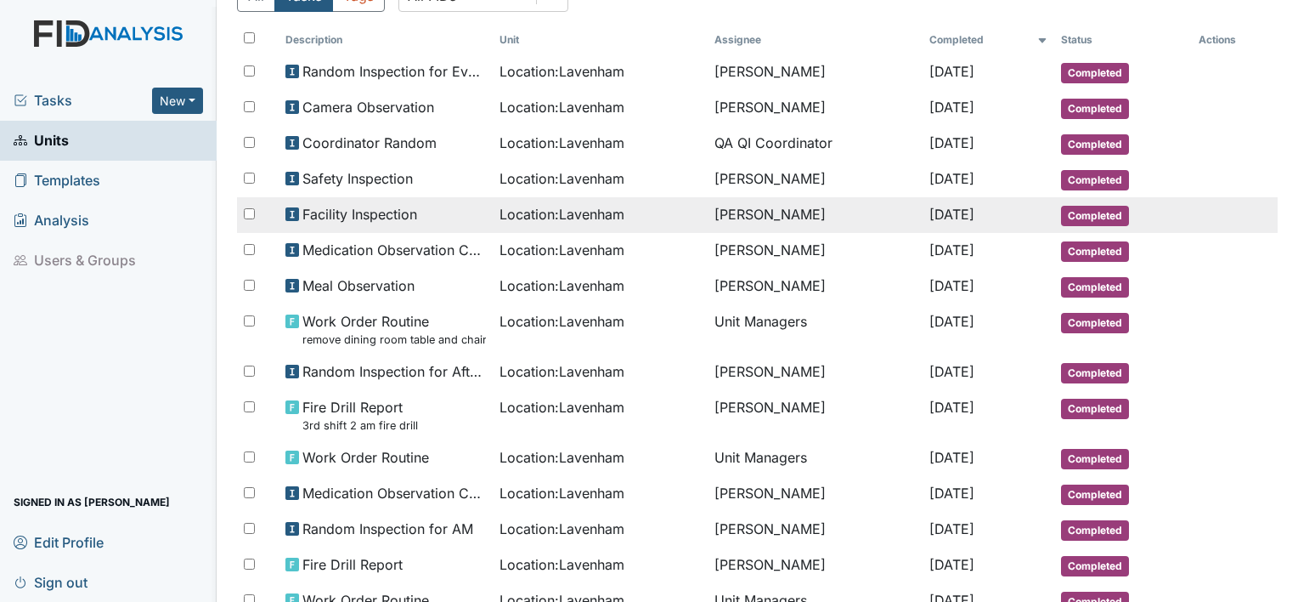
click at [404, 210] on span "Facility Inspection" at bounding box center [359, 214] width 115 height 20
